Goal: Transaction & Acquisition: Purchase product/service

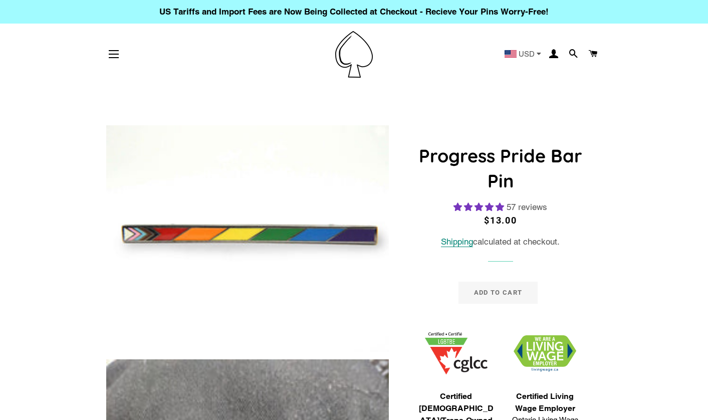
select select "**********"
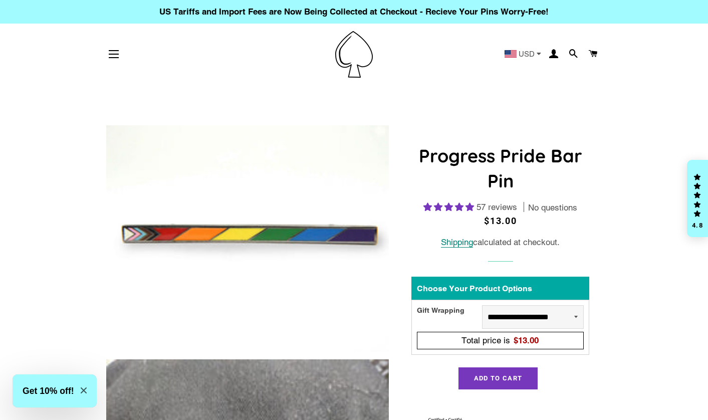
select select "**********"
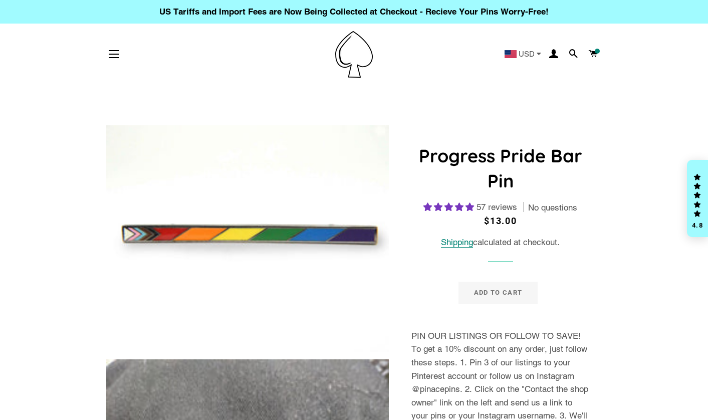
select select "**********"
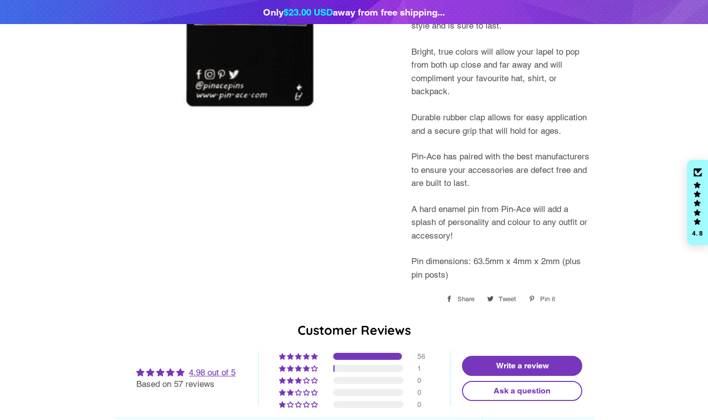
scroll to position [1283, 0]
